Goal: Find specific page/section: Find specific page/section

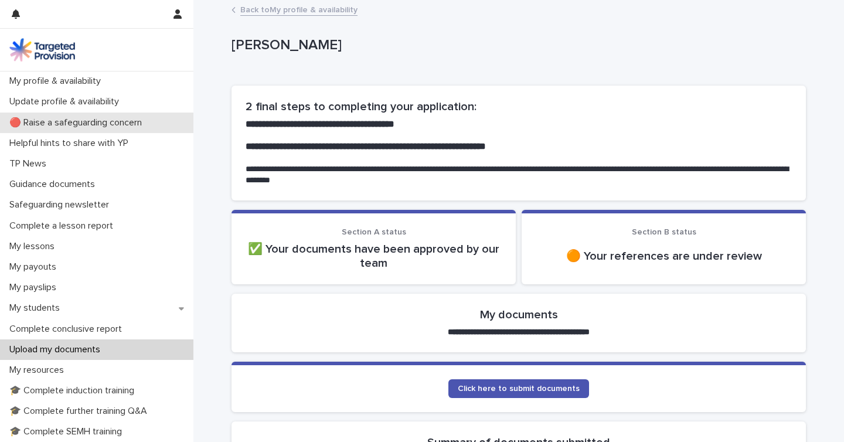
click at [60, 127] on p "🔴 Raise a safeguarding concern" at bounding box center [78, 122] width 147 height 11
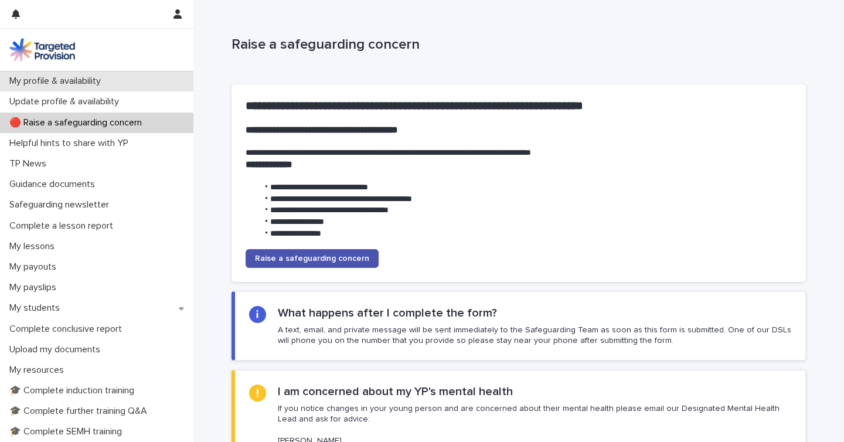
click at [55, 81] on p "My profile & availability" at bounding box center [58, 81] width 106 height 11
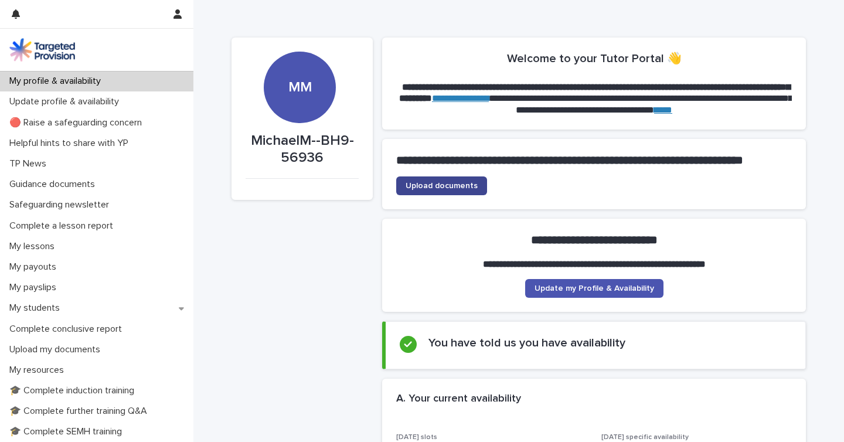
click at [439, 190] on span "Upload documents" at bounding box center [442, 186] width 72 height 8
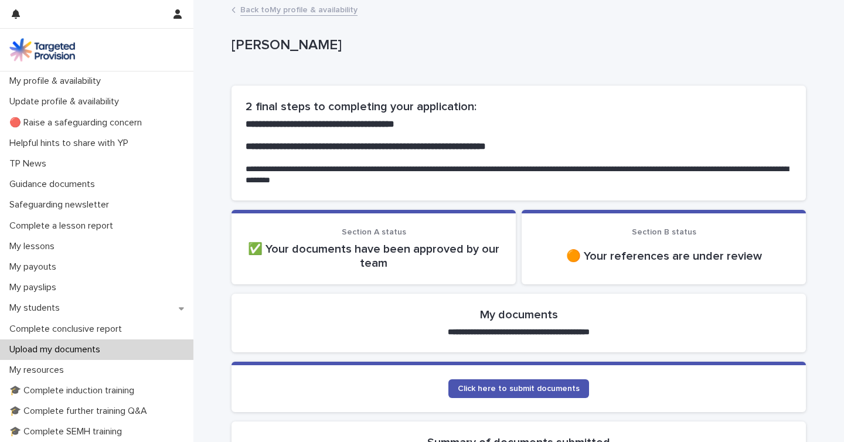
click at [391, 263] on p "✅ Your documents have been approved by our team" at bounding box center [374, 256] width 256 height 28
click at [358, 254] on p "✅ Your documents have been approved by our team" at bounding box center [374, 256] width 256 height 28
click at [511, 388] on span "Click here to submit documents" at bounding box center [519, 389] width 122 height 8
